Goal: Information Seeking & Learning: Learn about a topic

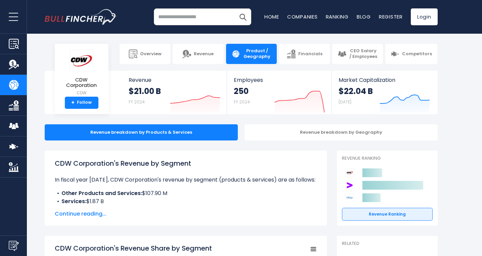
click at [87, 214] on span "Continue reading..." at bounding box center [186, 213] width 262 height 8
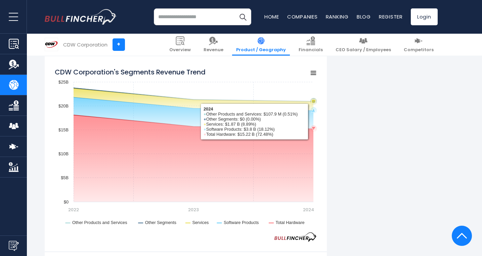
scroll to position [619, 0]
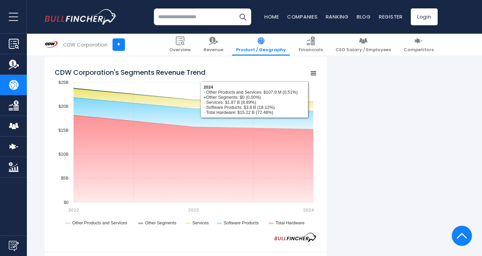
click at [316, 75] on rect "CDW Corporation's Segments Revenue Trend" at bounding box center [313, 73] width 9 height 9
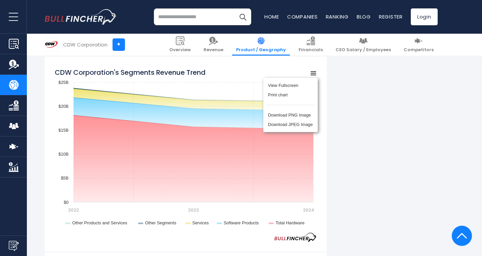
click at [326, 95] on div "View Fullscreen Print chart Download PNG Image Download JPEG Image" at bounding box center [290, 104] width 73 height 73
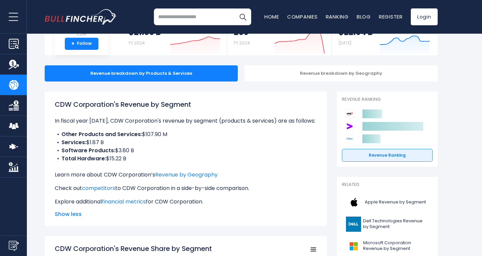
scroll to position [0, 0]
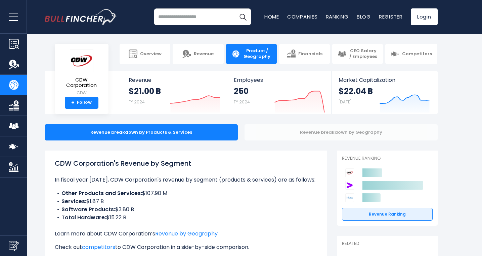
click at [295, 132] on div "Revenue breakdown by Geography" at bounding box center [341, 132] width 193 height 16
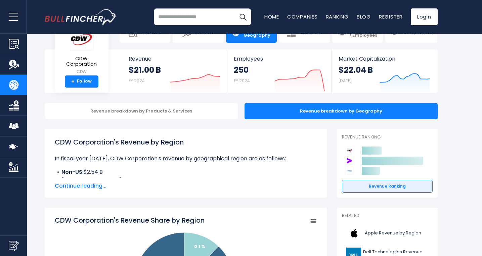
scroll to position [23, 0]
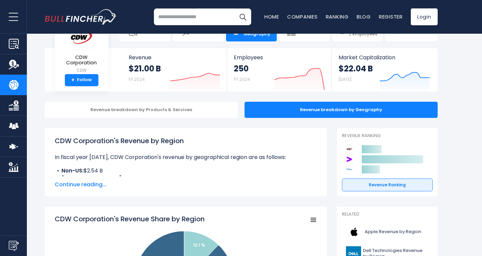
click at [84, 184] on span "Continue reading..." at bounding box center [186, 184] width 262 height 8
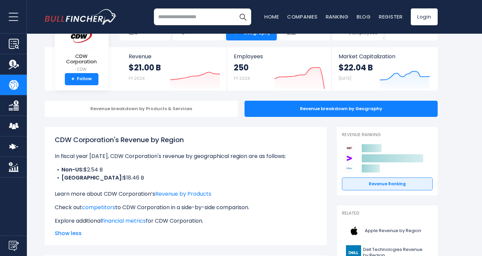
scroll to position [0, 0]
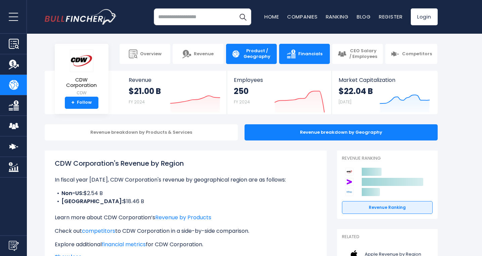
click at [305, 62] on link "Financials" at bounding box center [304, 54] width 51 height 20
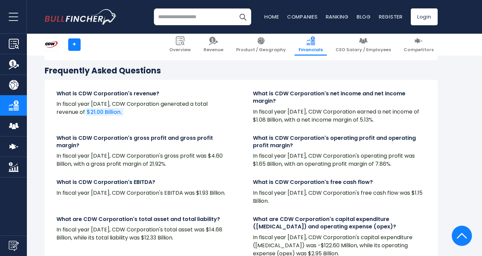
scroll to position [1528, 0]
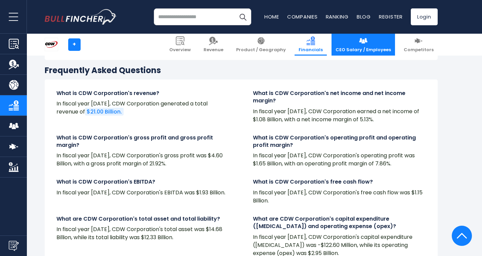
click at [376, 51] on span "CEO Salary / Employees" at bounding box center [363, 50] width 55 height 6
click at [368, 39] on img at bounding box center [363, 40] width 9 height 9
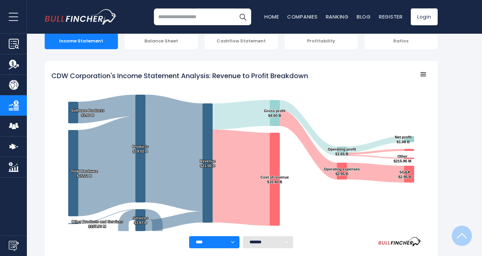
scroll to position [0, 0]
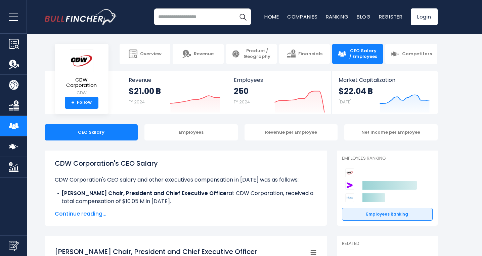
click at [93, 215] on span "Continue reading..." at bounding box center [186, 213] width 262 height 8
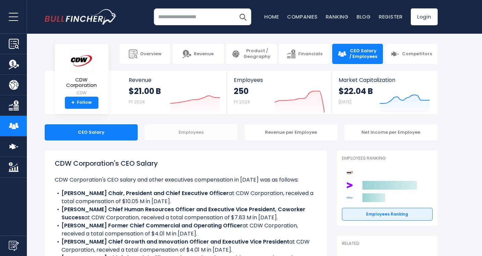
click at [194, 136] on div "Employees" at bounding box center [191, 132] width 93 height 16
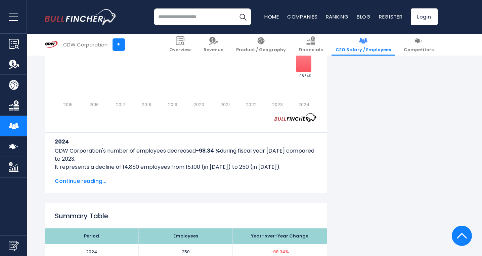
scroll to position [555, 0]
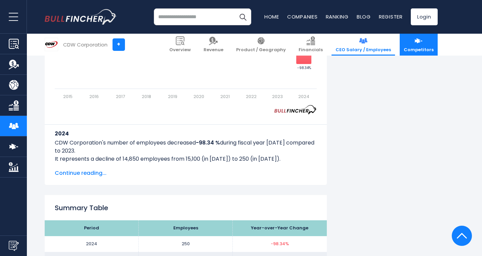
click at [416, 46] on link "Competitors" at bounding box center [419, 45] width 38 height 22
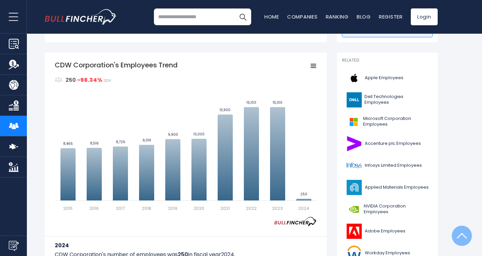
scroll to position [0, 0]
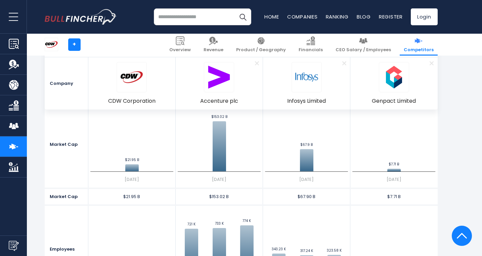
scroll to position [286, 0]
